Goal: Complete application form

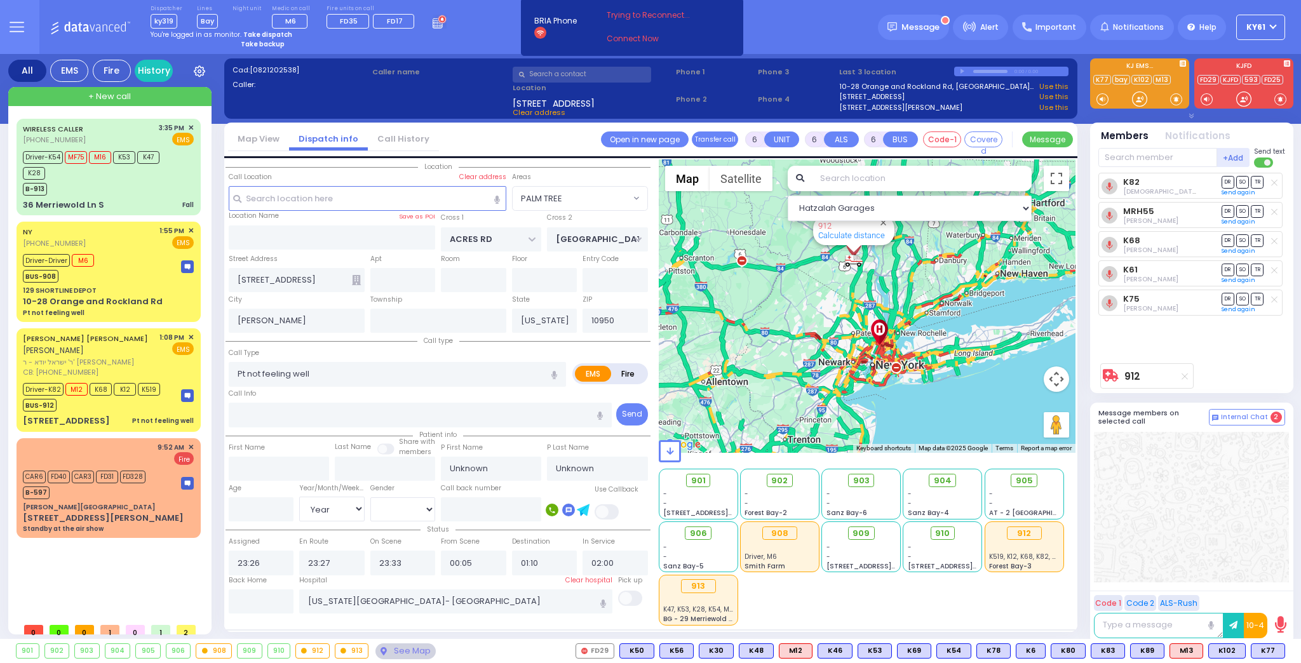
select select "PALM TREE"
select select "Year"
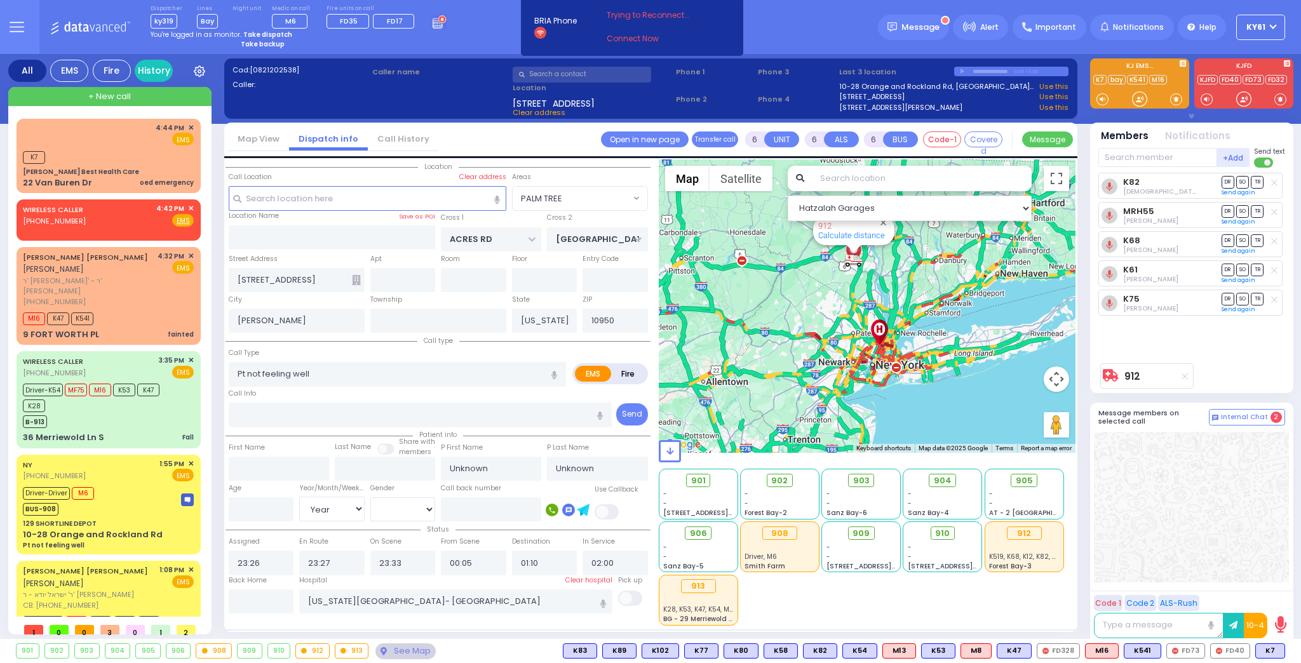
select select "PALM TREE"
select select "Year"
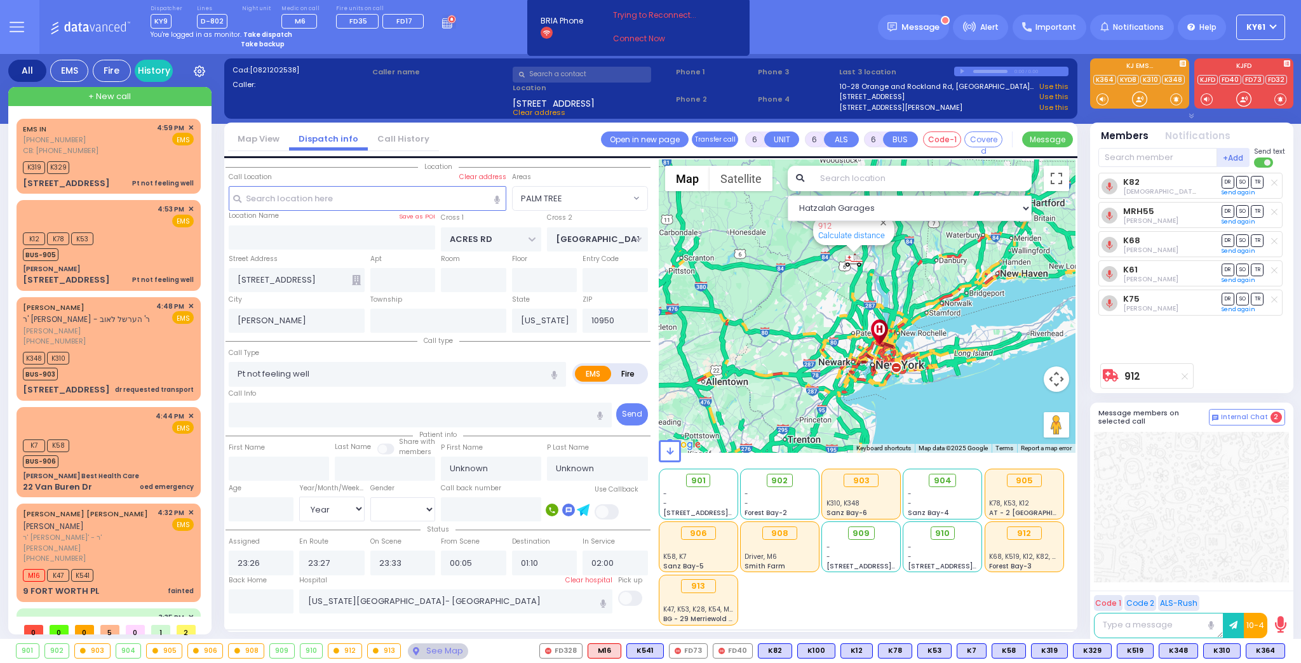
select select "PALM TREE"
select select "Year"
